Goal: Task Accomplishment & Management: Complete application form

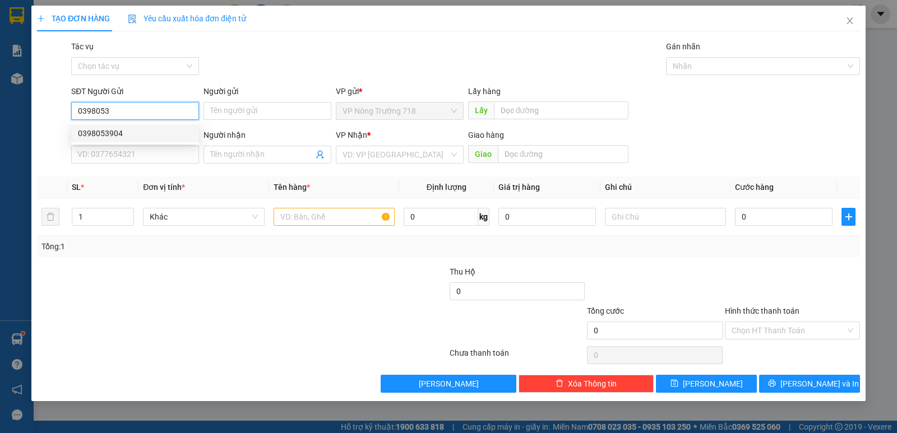
click at [119, 135] on div "0398053904" at bounding box center [135, 133] width 114 height 12
type input "0398053904"
type input "0326963327"
type input "CX [PERSON_NAME]"
type input "0398053904"
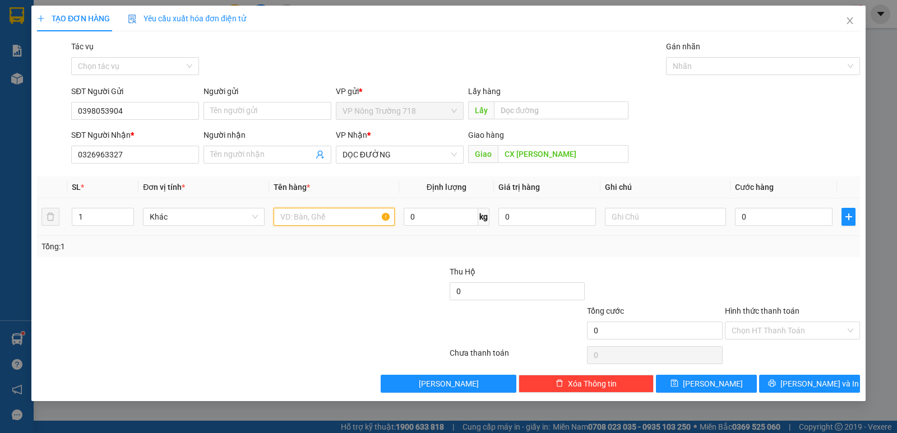
click at [280, 219] on input "text" at bounding box center [334, 217] width 121 height 18
type input "1 TÚM BAO"
click at [741, 212] on input "0" at bounding box center [784, 217] width 98 height 18
type input "5"
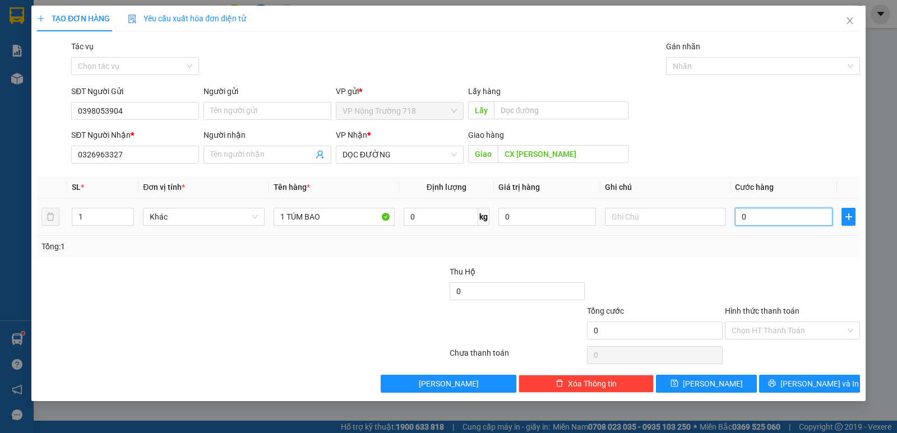
type input "5"
type input "50"
type input "500"
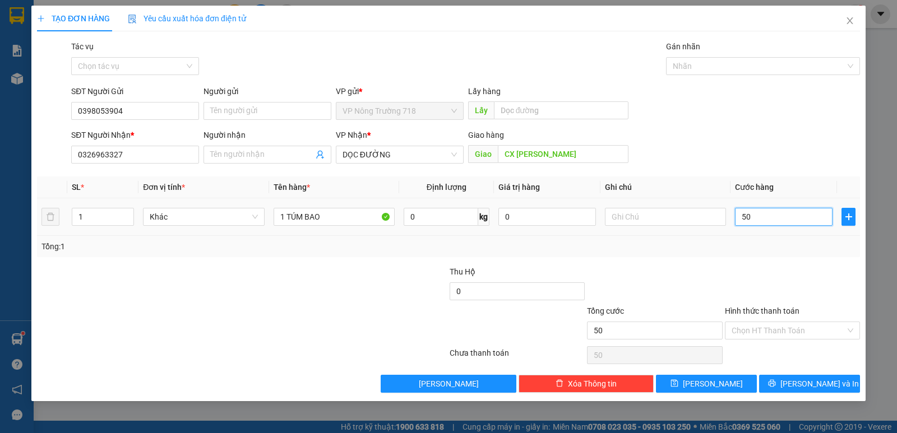
type input "500"
type input "5.000"
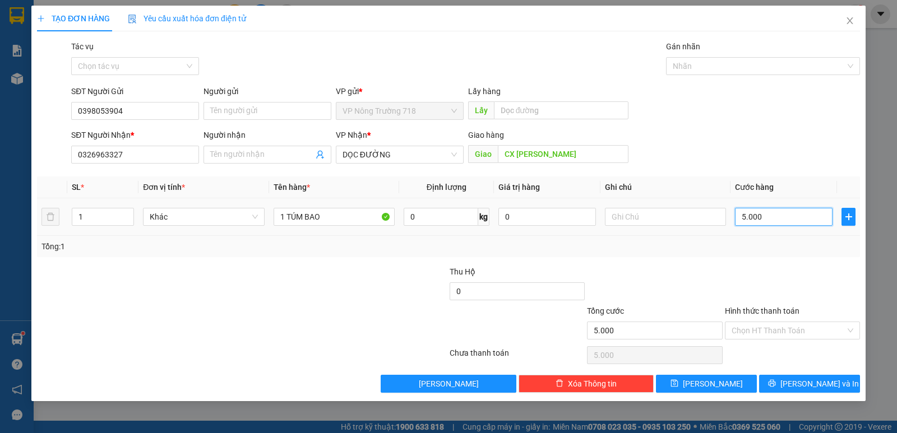
type input "50.000"
click at [824, 330] on input "Hình thức thanh toán" at bounding box center [789, 330] width 114 height 17
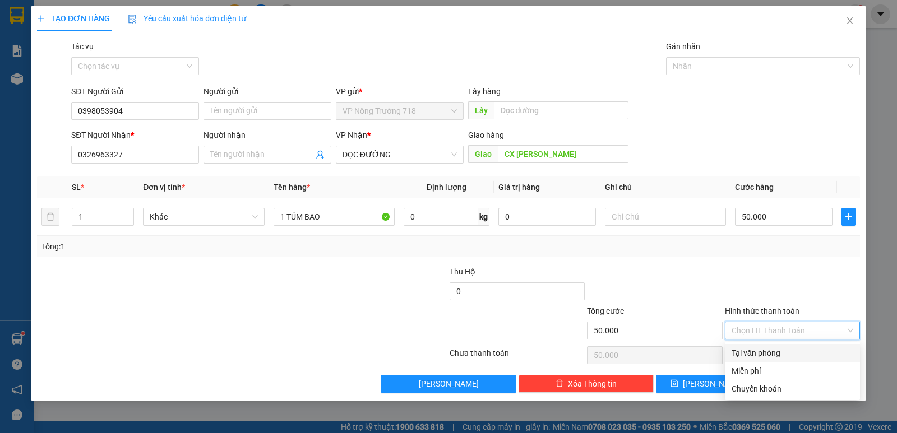
click at [811, 357] on div "Tại văn phòng" at bounding box center [793, 353] width 122 height 12
type input "0"
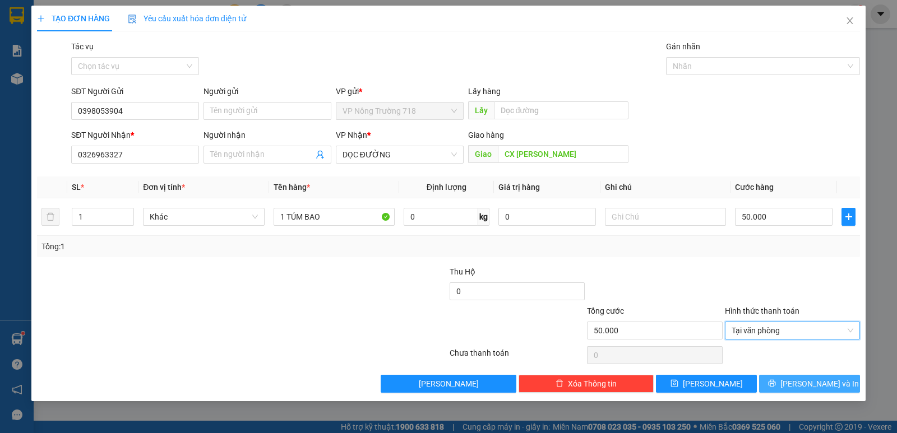
click at [812, 380] on span "[PERSON_NAME] và In" at bounding box center [819, 384] width 78 height 12
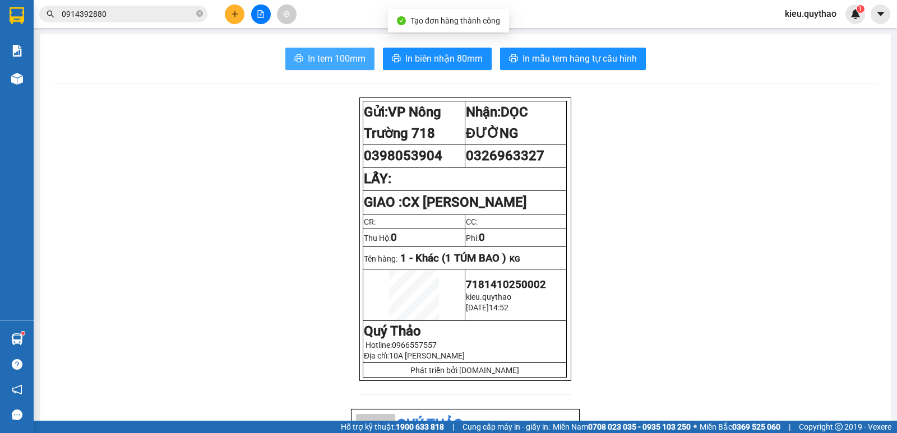
click at [325, 58] on span "In tem 100mm" at bounding box center [337, 59] width 58 height 14
